Goal: Task Accomplishment & Management: Manage account settings

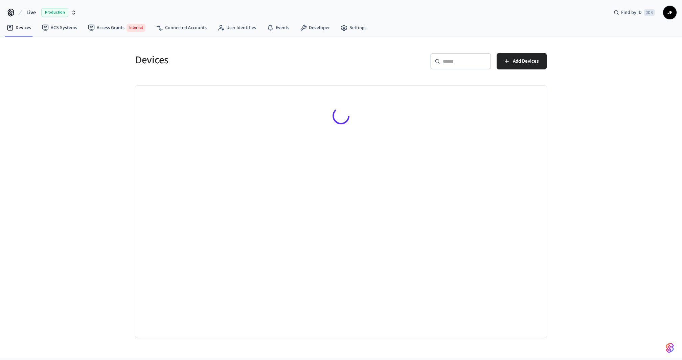
click at [25, 7] on button "Live Production" at bounding box center [51, 12] width 54 height 14
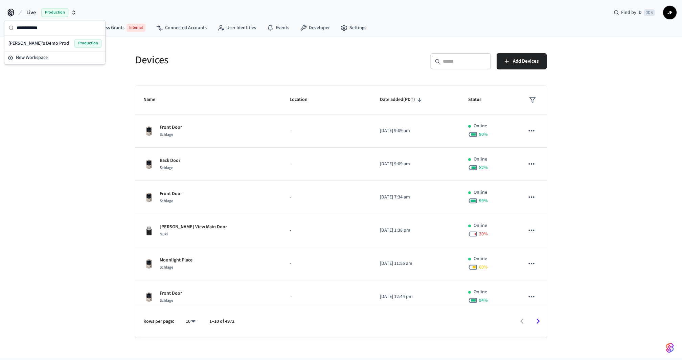
type input "**********"
click at [64, 45] on div "[PERSON_NAME]'s Demo Prod Production" at bounding box center [54, 43] width 93 height 9
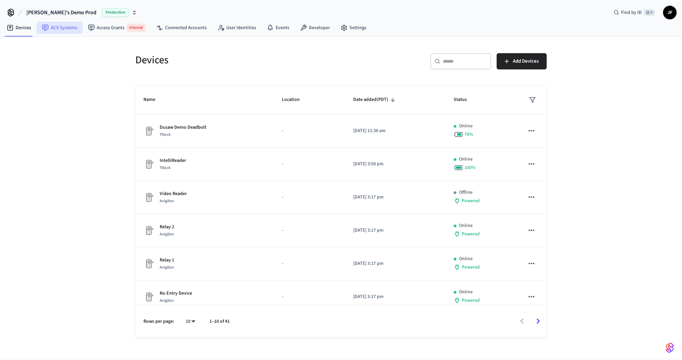
click at [53, 27] on link "ACS Systems" at bounding box center [60, 28] width 46 height 12
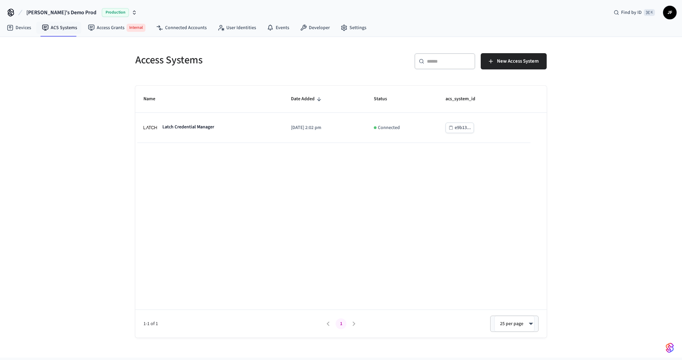
click at [42, 12] on span "[PERSON_NAME]'s Demo Prod" at bounding box center [61, 12] width 70 height 8
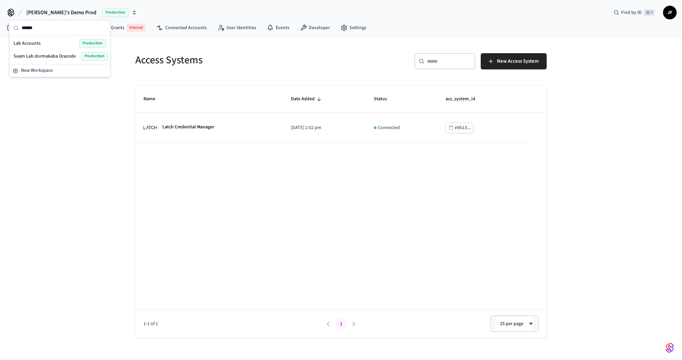
type input "******"
click at [36, 40] on span "Lab Accounts" at bounding box center [27, 43] width 27 height 7
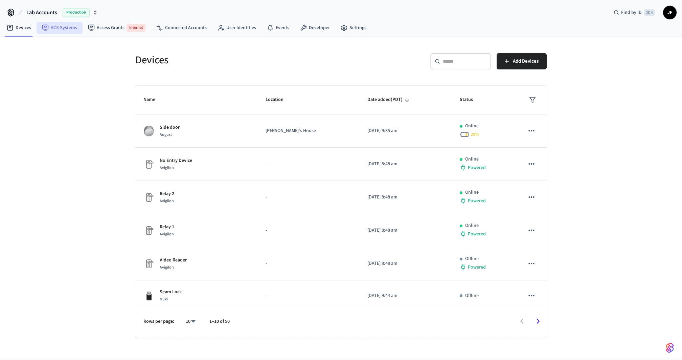
click at [47, 31] on link "ACS Systems" at bounding box center [60, 28] width 46 height 12
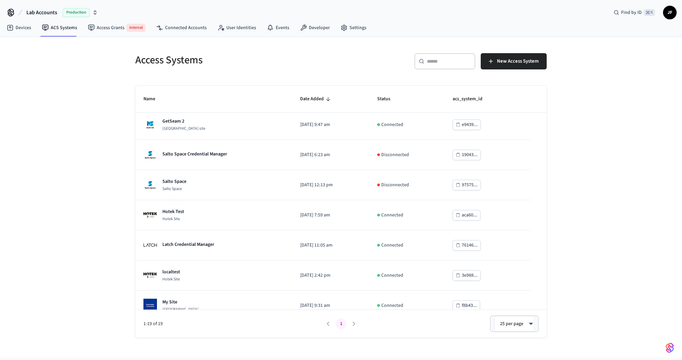
scroll to position [310, 0]
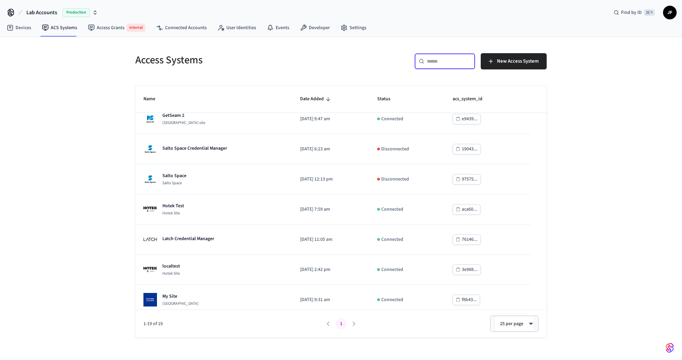
click at [450, 59] on input "text" at bounding box center [449, 61] width 44 height 7
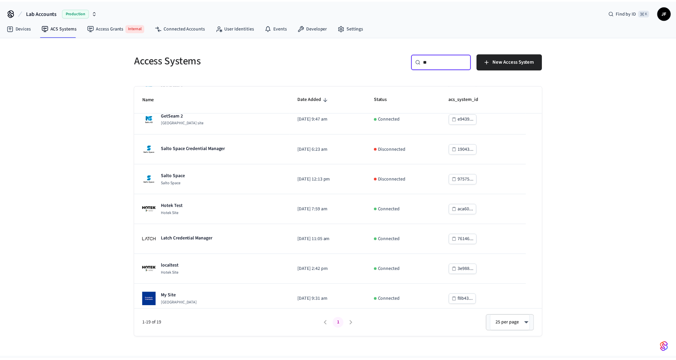
scroll to position [0, 0]
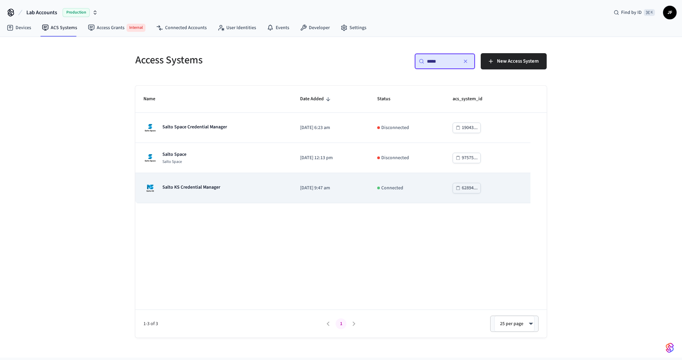
type input "*****"
click at [244, 186] on div "Salto KS Credential Manager" at bounding box center [214, 188] width 140 height 14
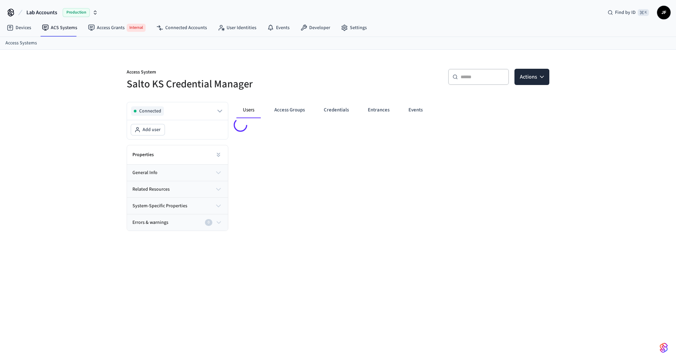
click at [197, 190] on button "related resources" at bounding box center [177, 189] width 101 height 16
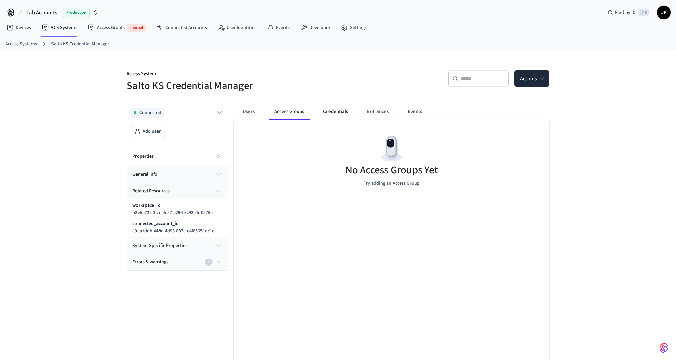
click at [337, 112] on button "Credentials" at bounding box center [335, 112] width 36 height 16
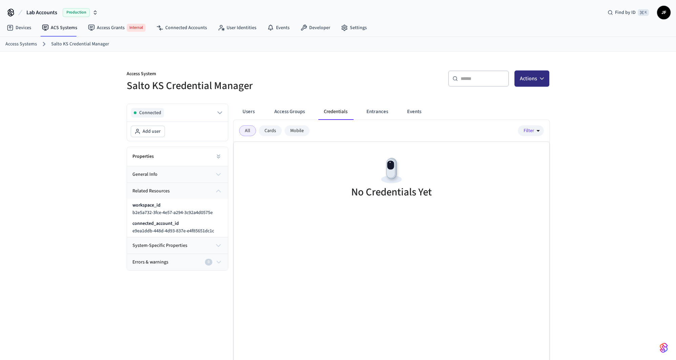
click at [532, 78] on button "Actions" at bounding box center [531, 78] width 35 height 16
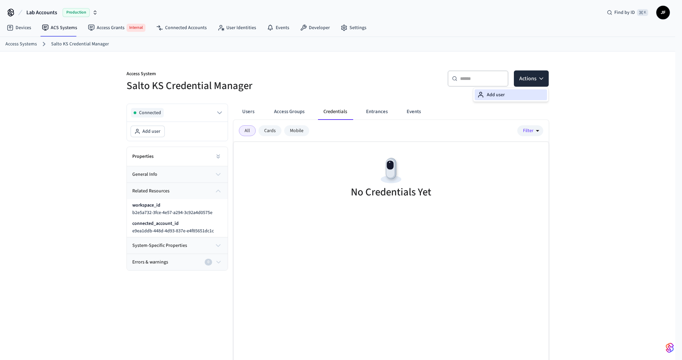
click at [511, 94] on div "Add user" at bounding box center [511, 94] width 72 height 11
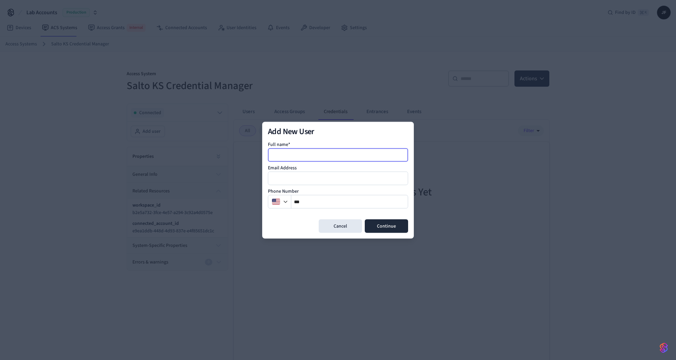
click at [322, 154] on input at bounding box center [337, 155] width 139 height 8
type input "****"
click at [320, 182] on div at bounding box center [338, 178] width 140 height 14
click at [320, 182] on input "email" at bounding box center [337, 178] width 139 height 8
type input "**********"
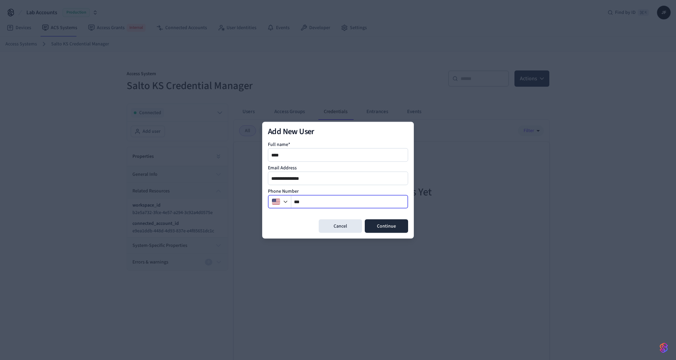
click at [340, 200] on input "**" at bounding box center [349, 201] width 117 height 8
type input "**********"
click at [376, 220] on button "Continue" at bounding box center [386, 226] width 43 height 14
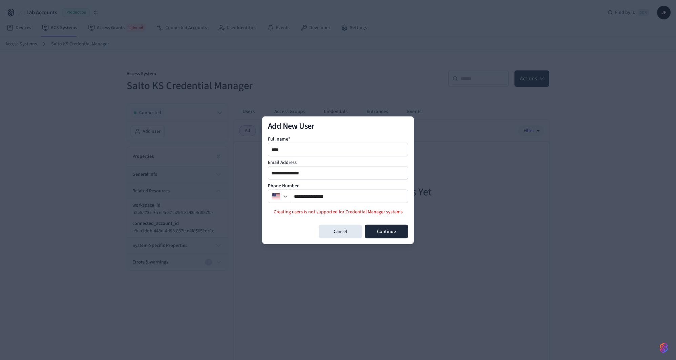
click at [300, 233] on div "Cancel Continue" at bounding box center [338, 231] width 140 height 14
click at [340, 232] on button "Cancel" at bounding box center [339, 231] width 43 height 14
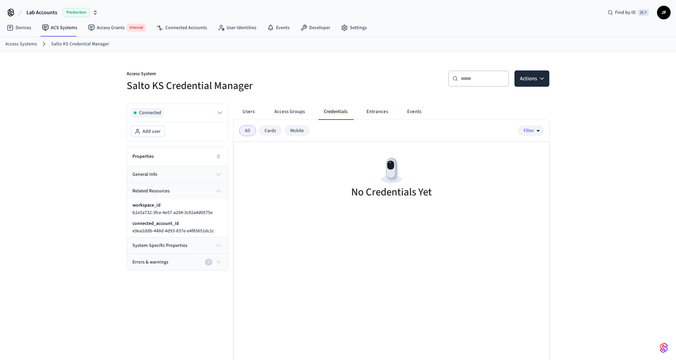
click at [270, 130] on div "Cards" at bounding box center [270, 130] width 23 height 11
click at [299, 131] on div "Mobile" at bounding box center [296, 130] width 25 height 11
click at [254, 130] on div "All" at bounding box center [247, 130] width 17 height 11
click at [249, 131] on div "All" at bounding box center [247, 130] width 17 height 11
click at [539, 80] on icon "button" at bounding box center [541, 78] width 7 height 7
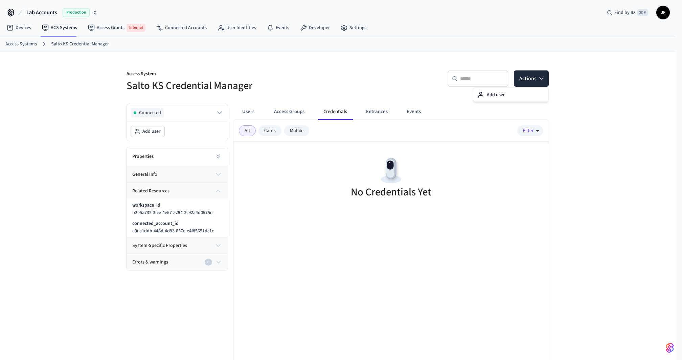
click at [397, 50] on div "Access Systems Salto KS Credential Manager" at bounding box center [338, 44] width 676 height 15
click at [31, 9] on button "Lab Accounts Production" at bounding box center [61, 12] width 75 height 14
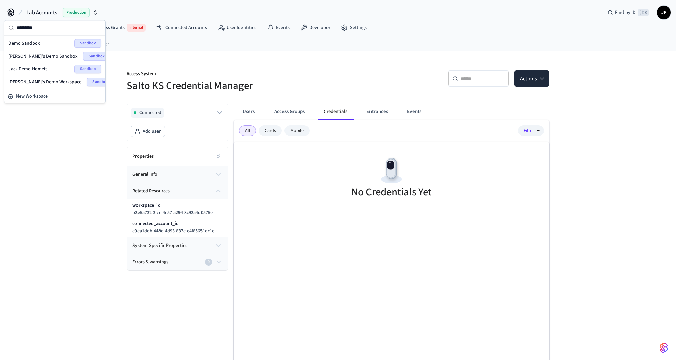
type input "*********"
click at [68, 38] on div "Demo Sandbox Sandbox" at bounding box center [55, 43] width 98 height 13
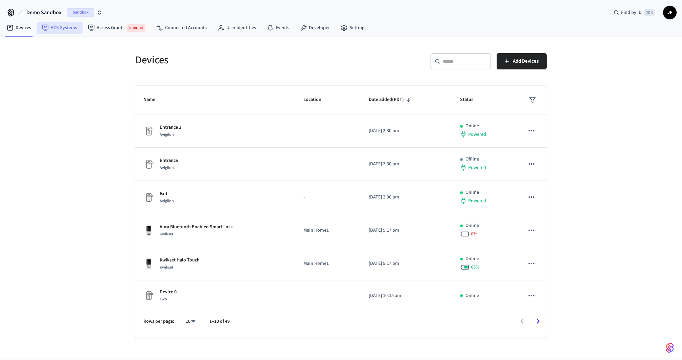
click at [53, 23] on link "ACS Systems" at bounding box center [60, 28] width 46 height 12
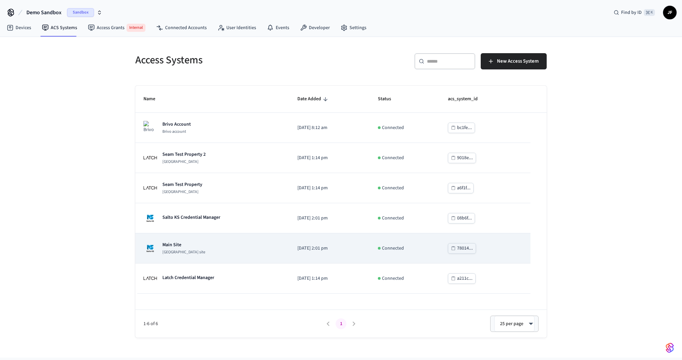
click at [230, 249] on div "Main Site [GEOGRAPHIC_DATA] site" at bounding box center [213, 248] width 138 height 14
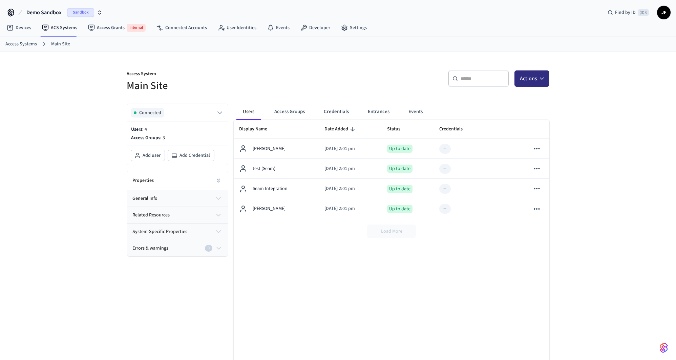
click at [537, 71] on button "Actions" at bounding box center [531, 78] width 35 height 16
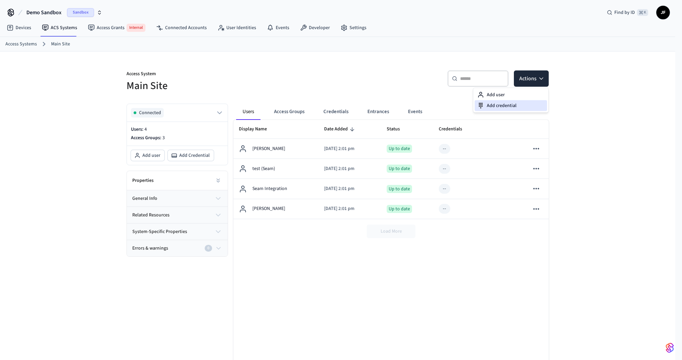
click at [518, 105] on div "Add credential" at bounding box center [511, 105] width 72 height 11
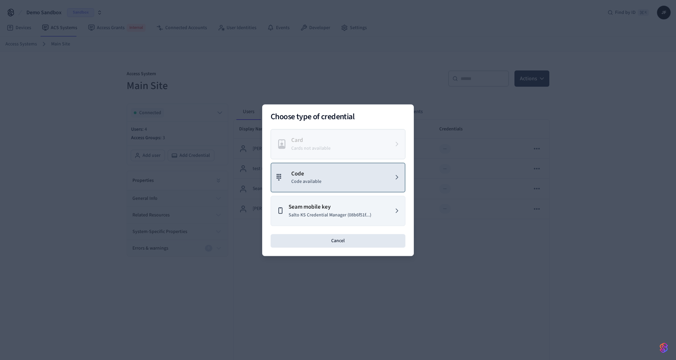
click at [366, 173] on button "Code Code available" at bounding box center [337, 177] width 135 height 30
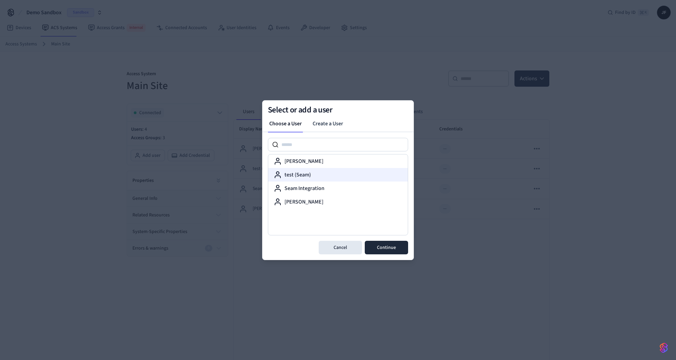
click at [321, 171] on div "test (Seam)" at bounding box center [337, 175] width 129 height 8
click at [345, 249] on button "Cancel" at bounding box center [339, 248] width 43 height 14
